Goal: Task Accomplishment & Management: Use online tool/utility

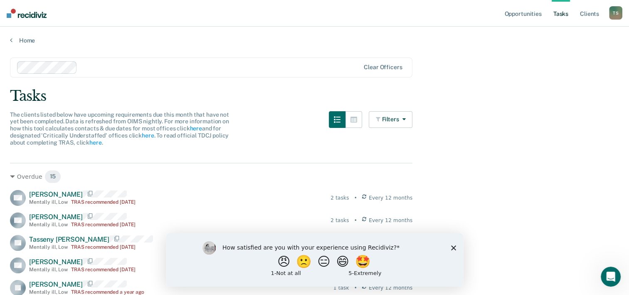
click at [451, 247] on icon "Close survey" at bounding box center [453, 247] width 5 height 5
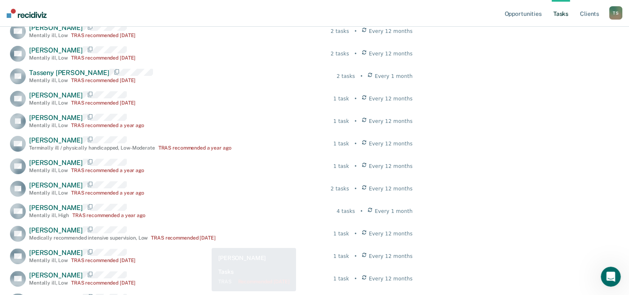
scroll to position [291, 0]
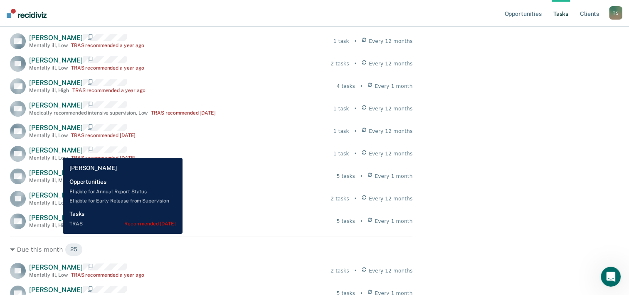
click at [57, 151] on span "Dee Rickman" at bounding box center [56, 150] width 54 height 8
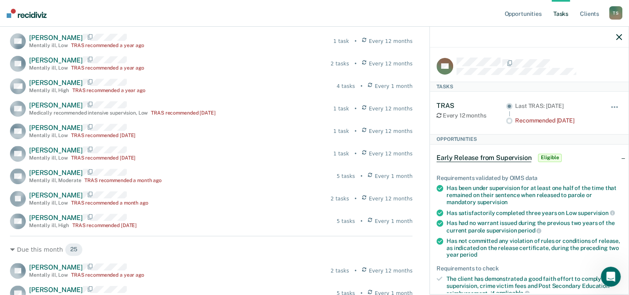
scroll to position [166, 0]
